Goal: Book appointment/travel/reservation

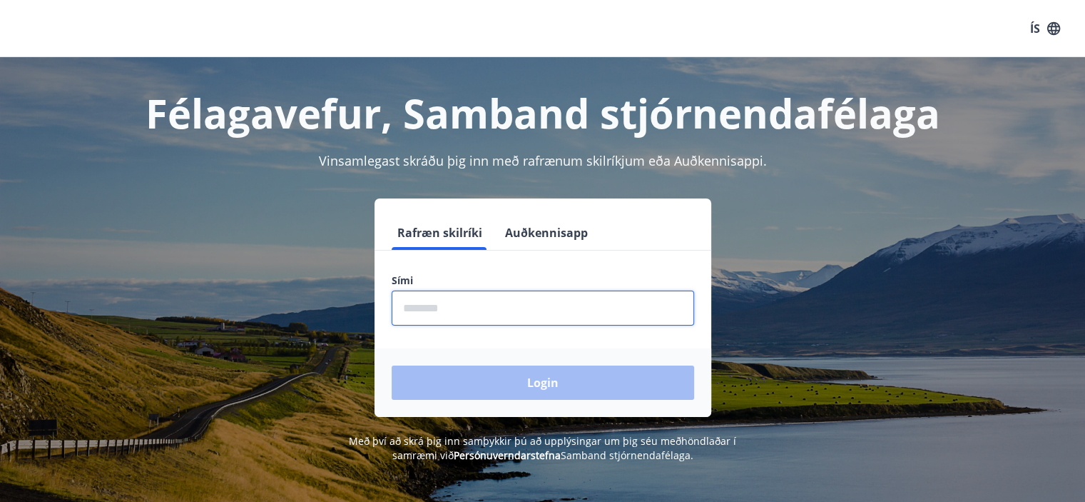
click at [440, 313] on input "phone" at bounding box center [543, 307] width 303 height 35
type input "********"
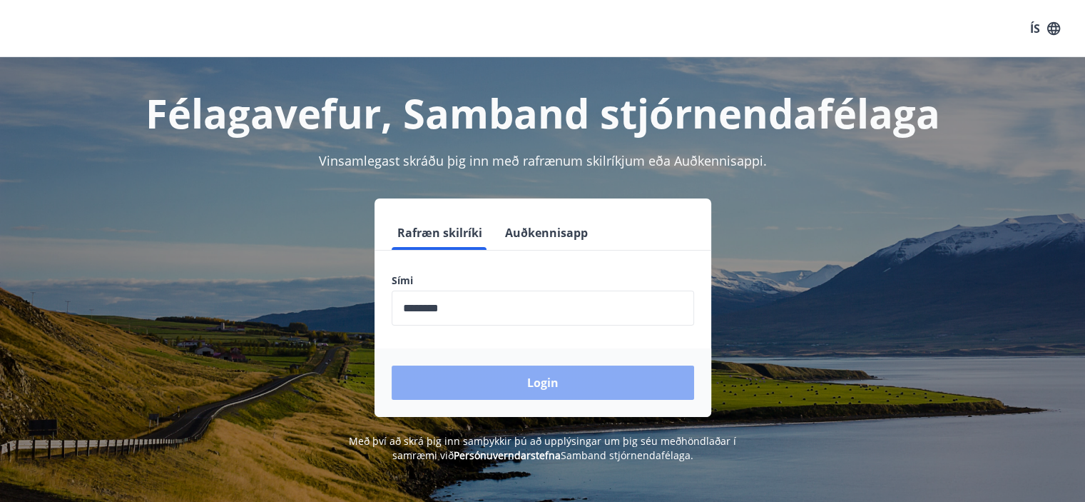
click at [480, 385] on button "Login" at bounding box center [543, 382] width 303 height 34
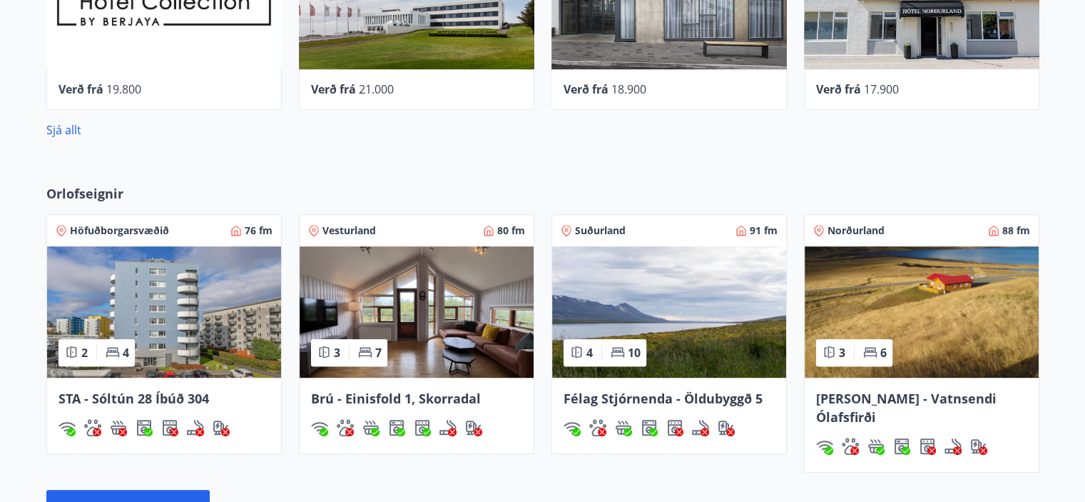
scroll to position [863, 0]
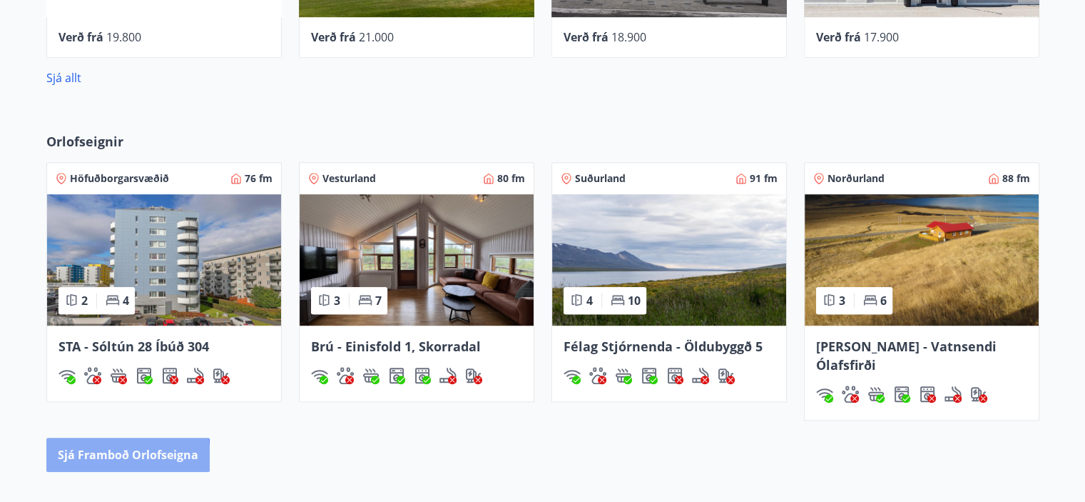
click at [108, 438] on button "Sjá framboð orlofseigna" at bounding box center [127, 454] width 163 height 34
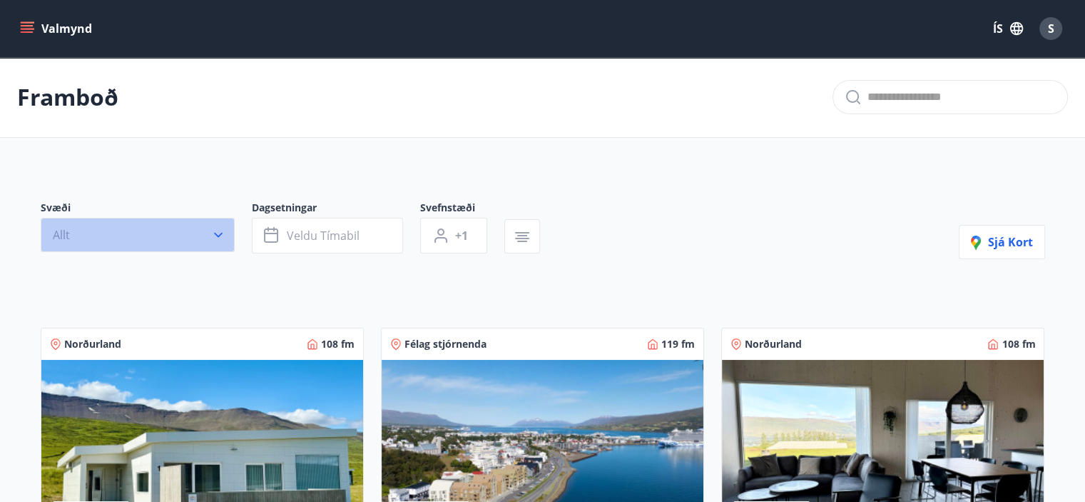
click at [221, 233] on icon "button" at bounding box center [218, 235] width 9 height 5
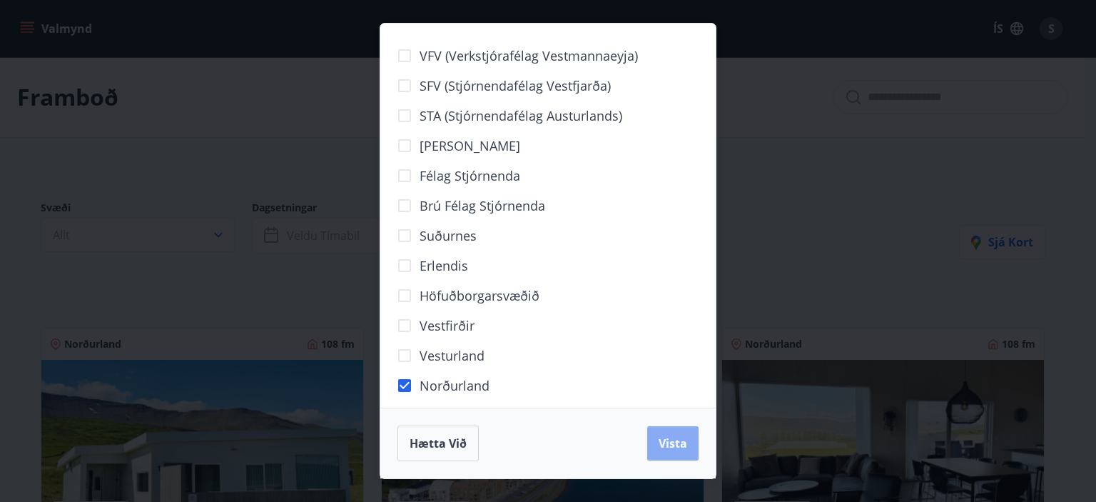
click at [683, 440] on span "Vista" at bounding box center [673, 443] width 29 height 16
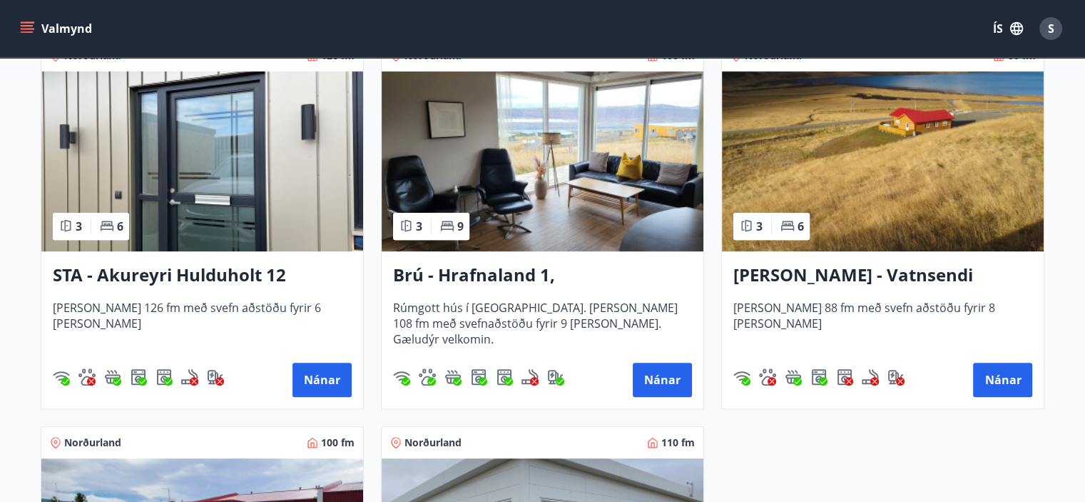
scroll to position [724, 0]
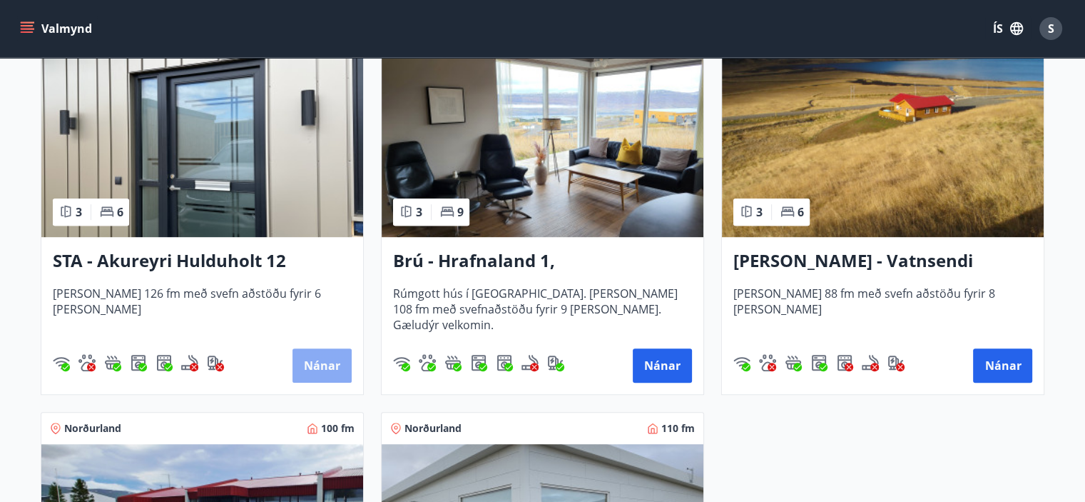
click at [325, 369] on button "Nánar" at bounding box center [322, 365] width 59 height 34
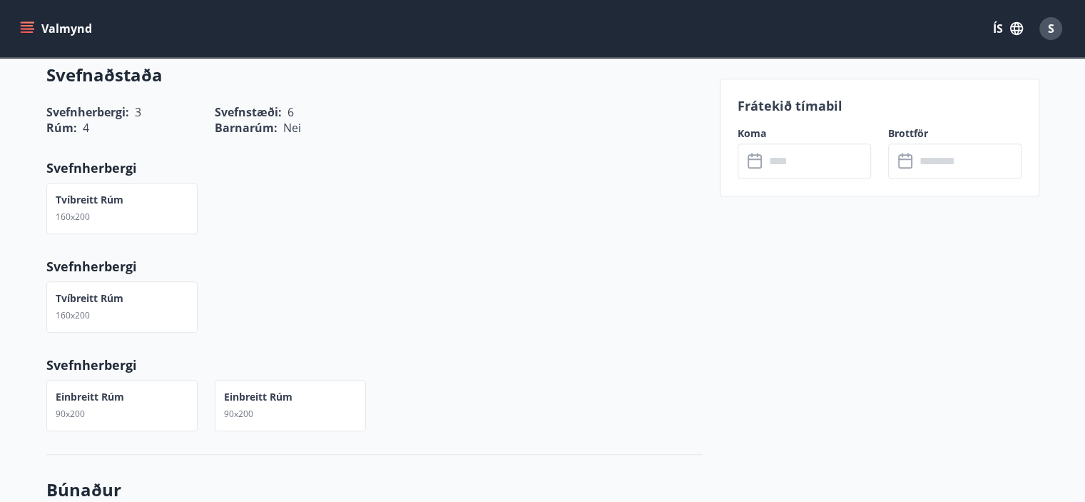
scroll to position [1031, 0]
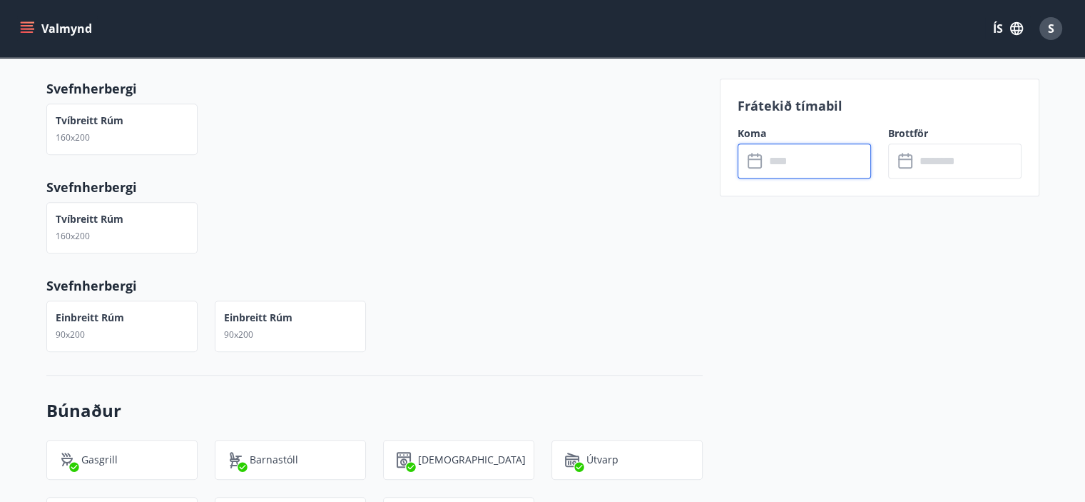
click at [799, 161] on input "text" at bounding box center [818, 160] width 106 height 35
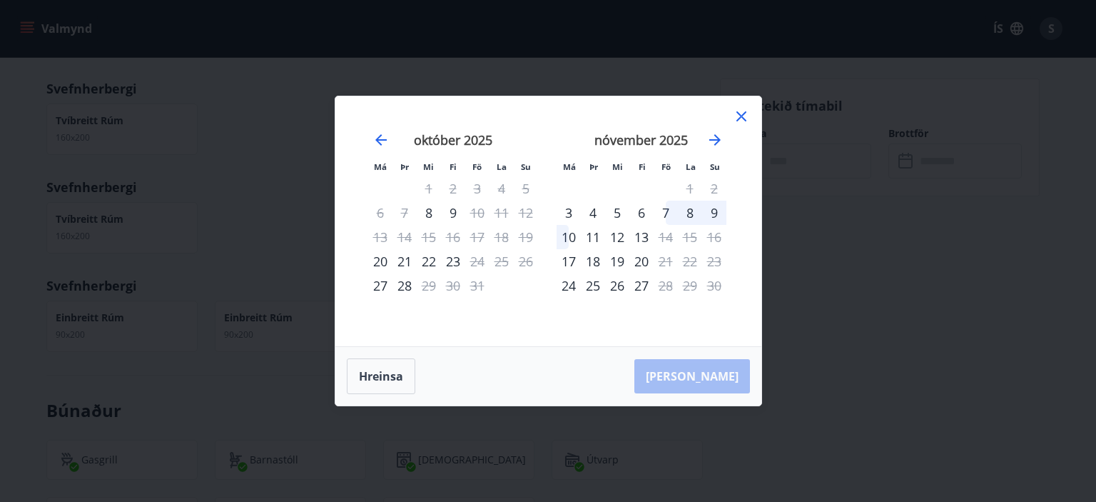
click at [739, 122] on icon at bounding box center [741, 116] width 17 height 17
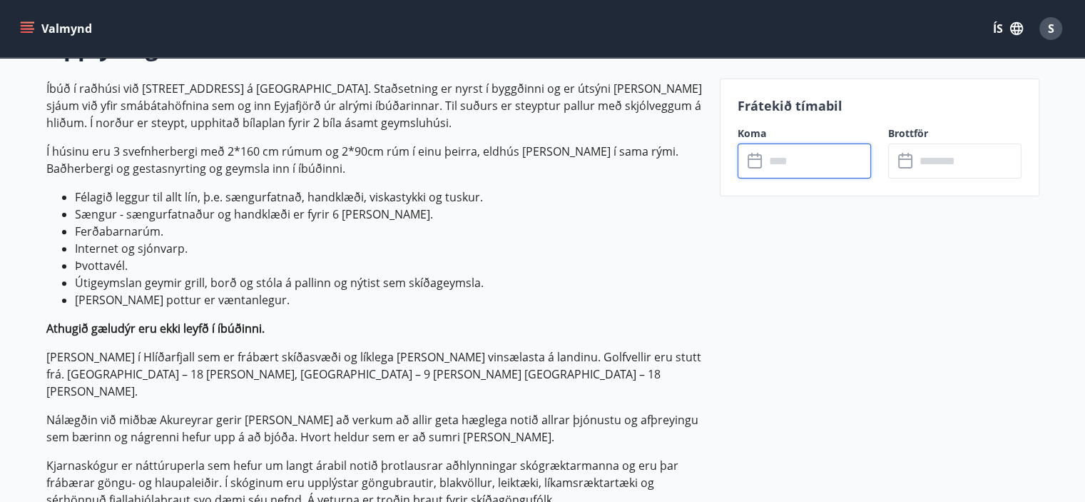
scroll to position [333, 0]
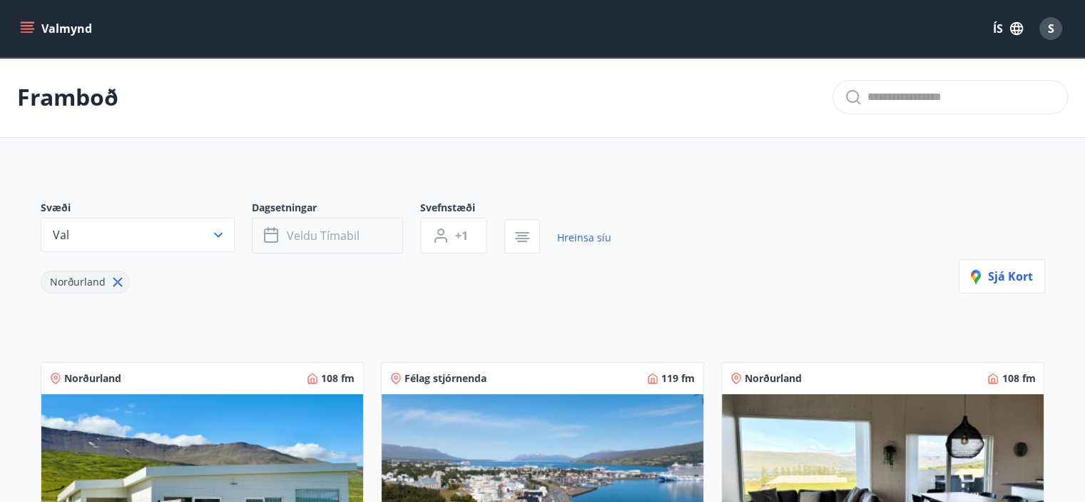
click at [365, 233] on button "Veldu tímabil" at bounding box center [327, 236] width 151 height 36
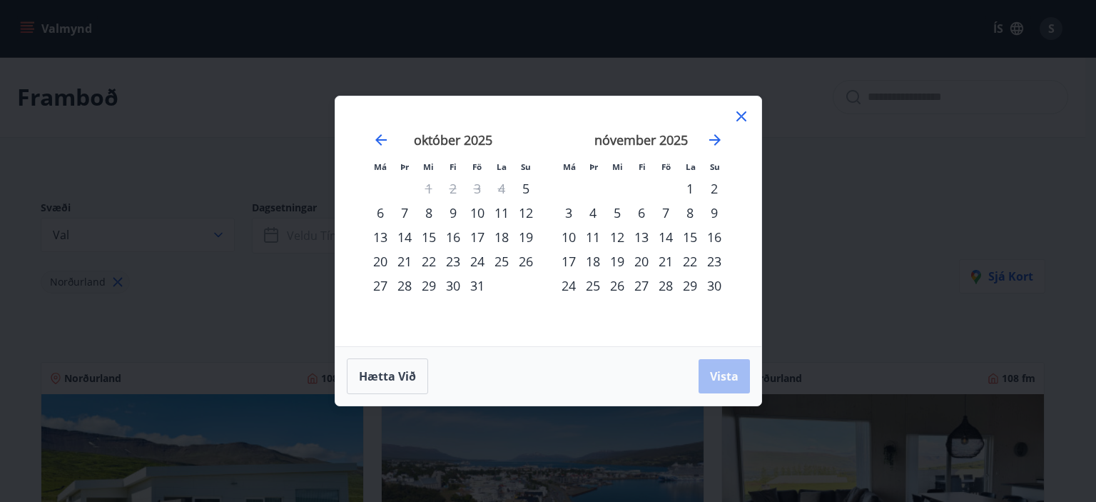
click at [467, 217] on div "10" at bounding box center [477, 213] width 24 height 24
click at [522, 213] on div "12" at bounding box center [526, 213] width 24 height 24
click at [709, 367] on button "Vista" at bounding box center [724, 376] width 51 height 34
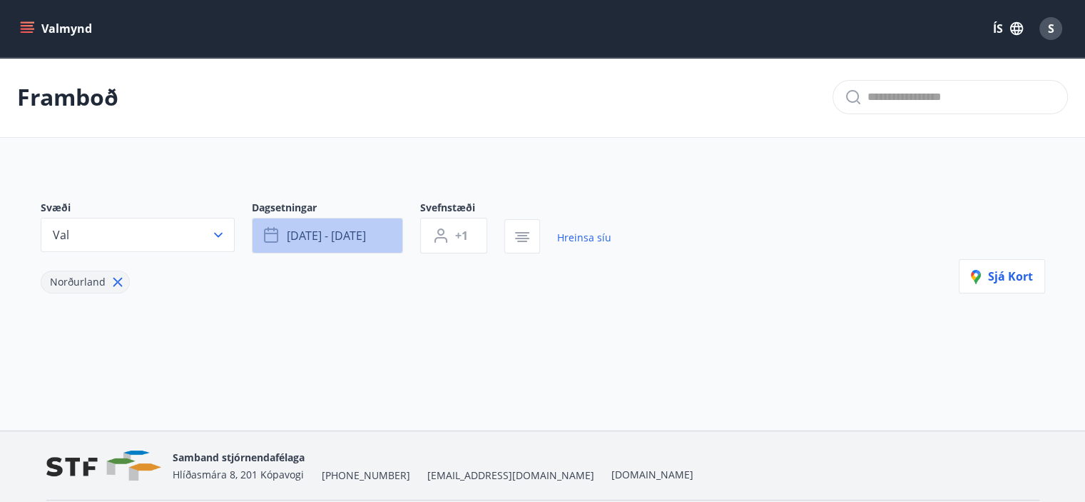
click at [354, 234] on span "[DATE] - [DATE]" at bounding box center [326, 236] width 79 height 16
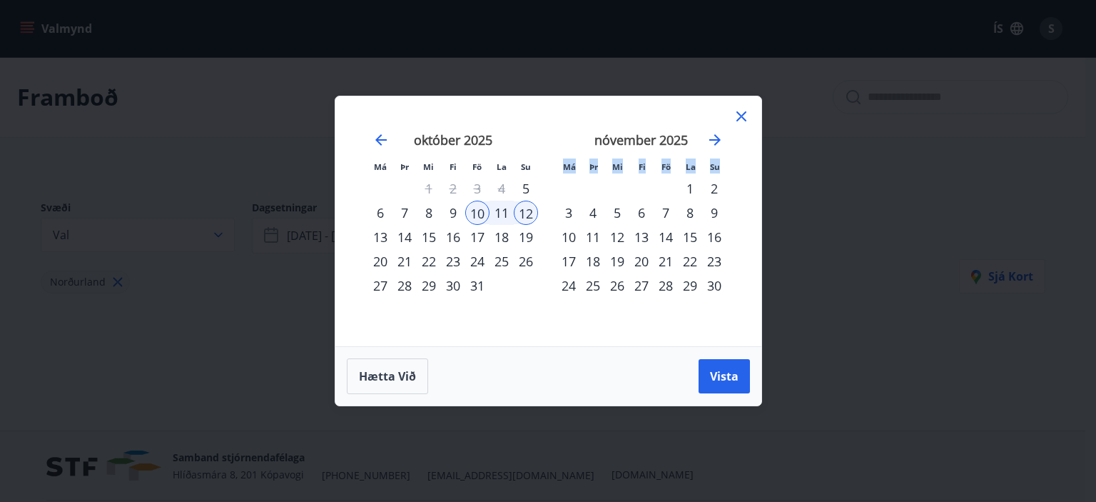
drag, startPoint x: 354, startPoint y: 234, endPoint x: 431, endPoint y: 334, distance: 126.2
click at [431, 334] on div "Má Þr Mi Fi Fö La Su Má Þr Mi Fi Fö La Su [DATE] 1 2 3 4 5 6 7 8 9 10 11 12 13 …" at bounding box center [548, 221] width 426 height 250
click at [447, 215] on div "9" at bounding box center [453, 213] width 24 height 24
click at [391, 233] on div "13" at bounding box center [380, 237] width 24 height 24
click at [719, 370] on span "Vista" at bounding box center [724, 376] width 29 height 16
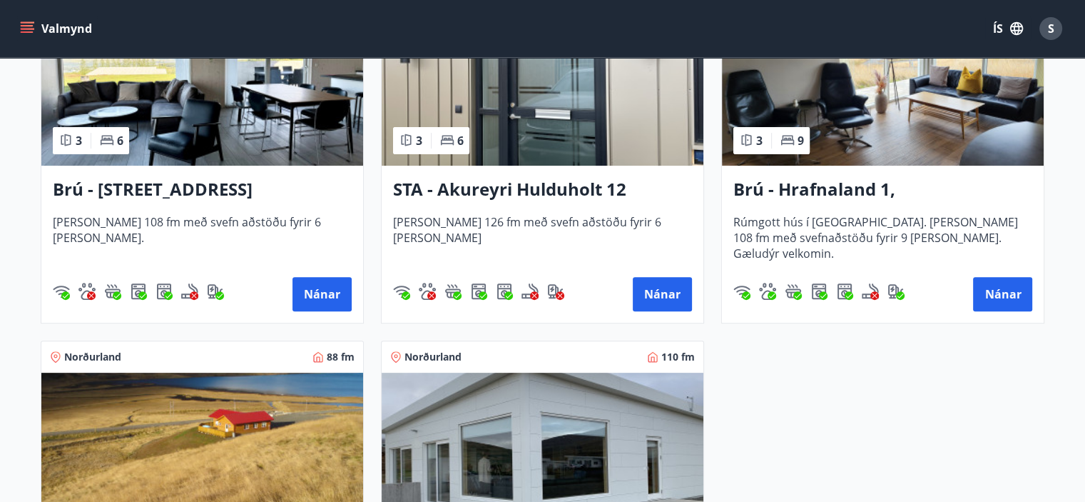
scroll to position [405, 0]
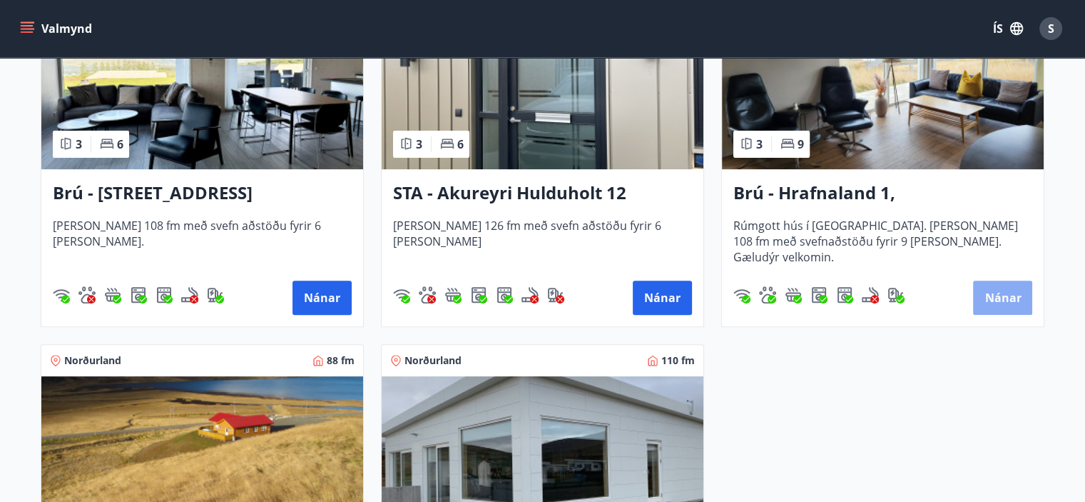
click at [1011, 295] on button "Nánar" at bounding box center [1002, 297] width 59 height 34
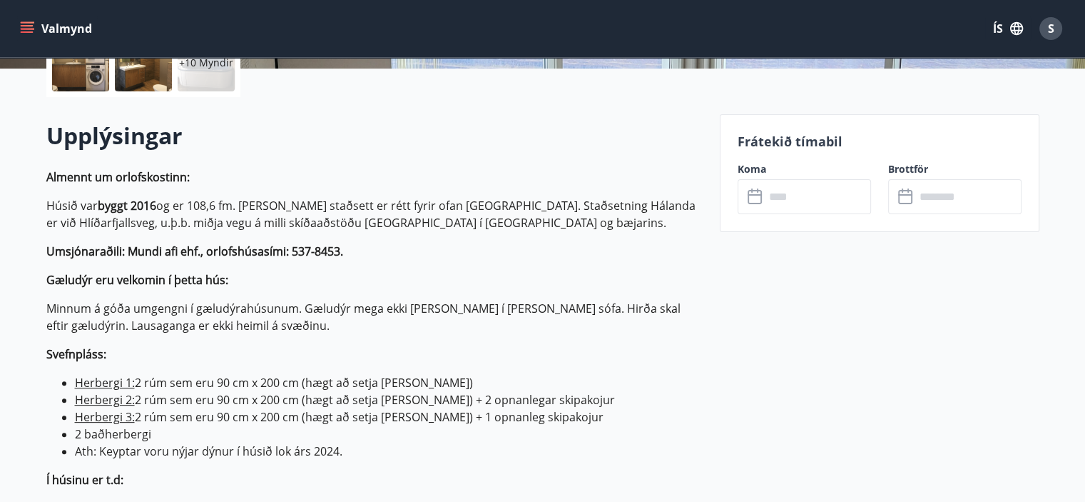
scroll to position [547, 0]
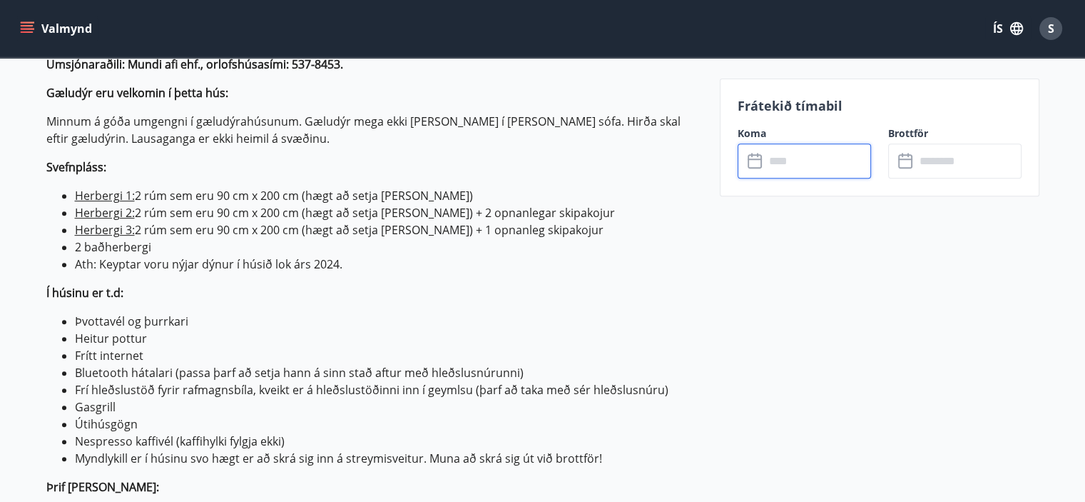
click at [798, 164] on input "text" at bounding box center [818, 160] width 106 height 35
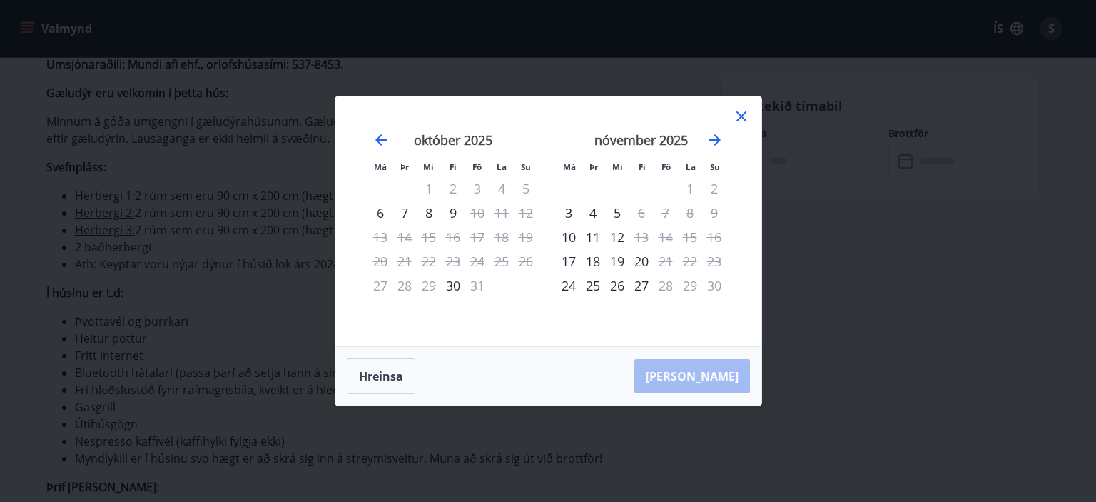
click at [747, 113] on icon at bounding box center [741, 116] width 17 height 17
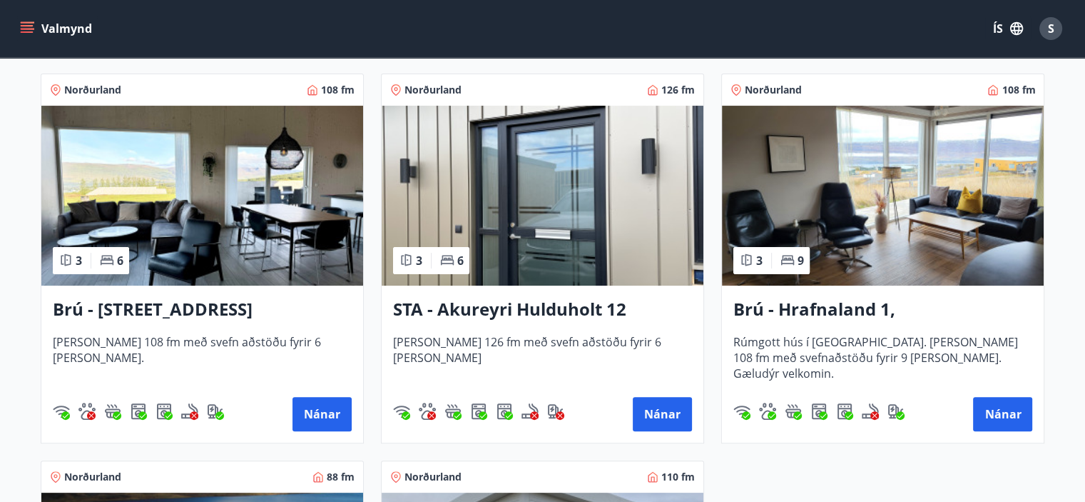
scroll to position [295, 0]
